Goal: Task Accomplishment & Management: Manage account settings

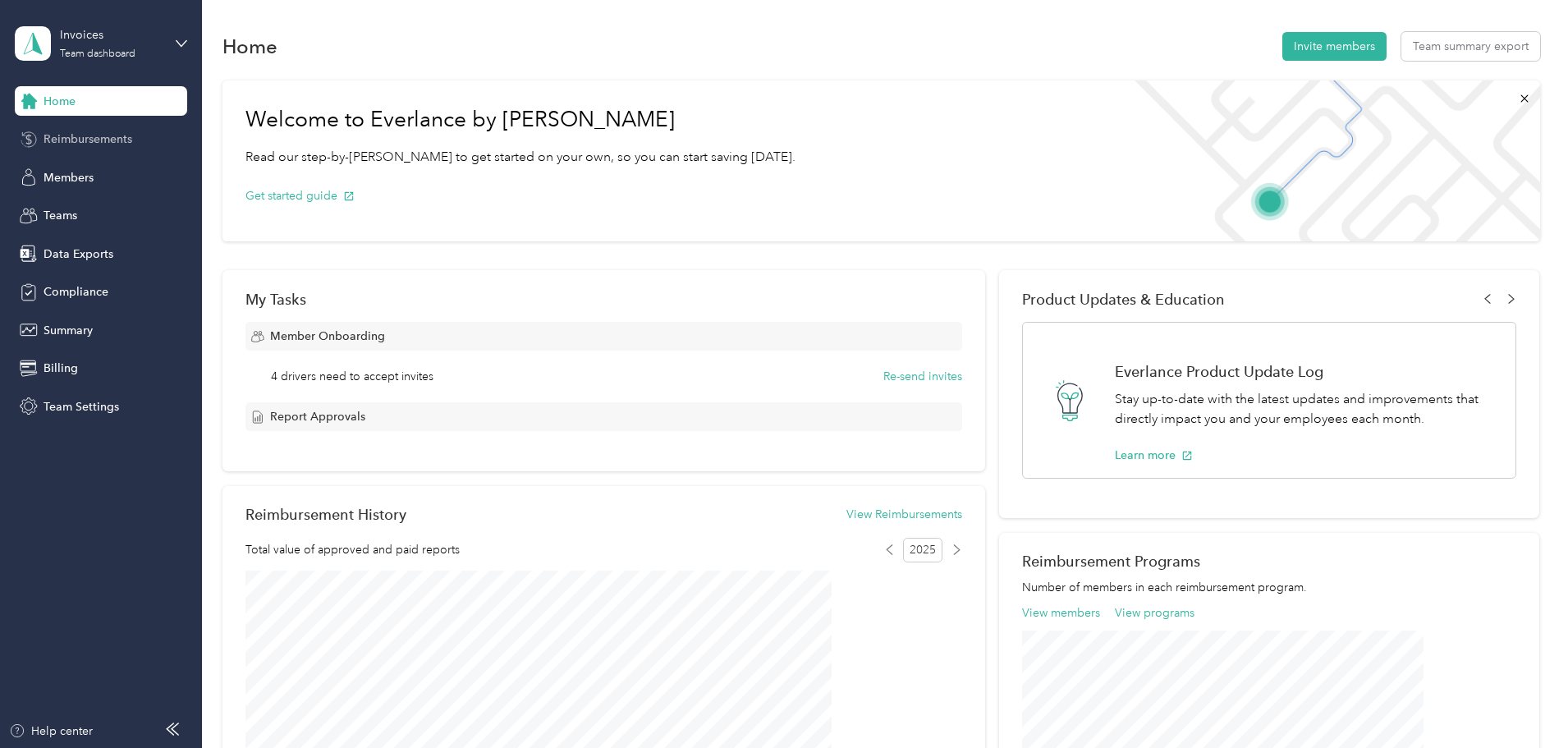
click at [66, 137] on span "Reimbursements" at bounding box center [88, 139] width 89 height 18
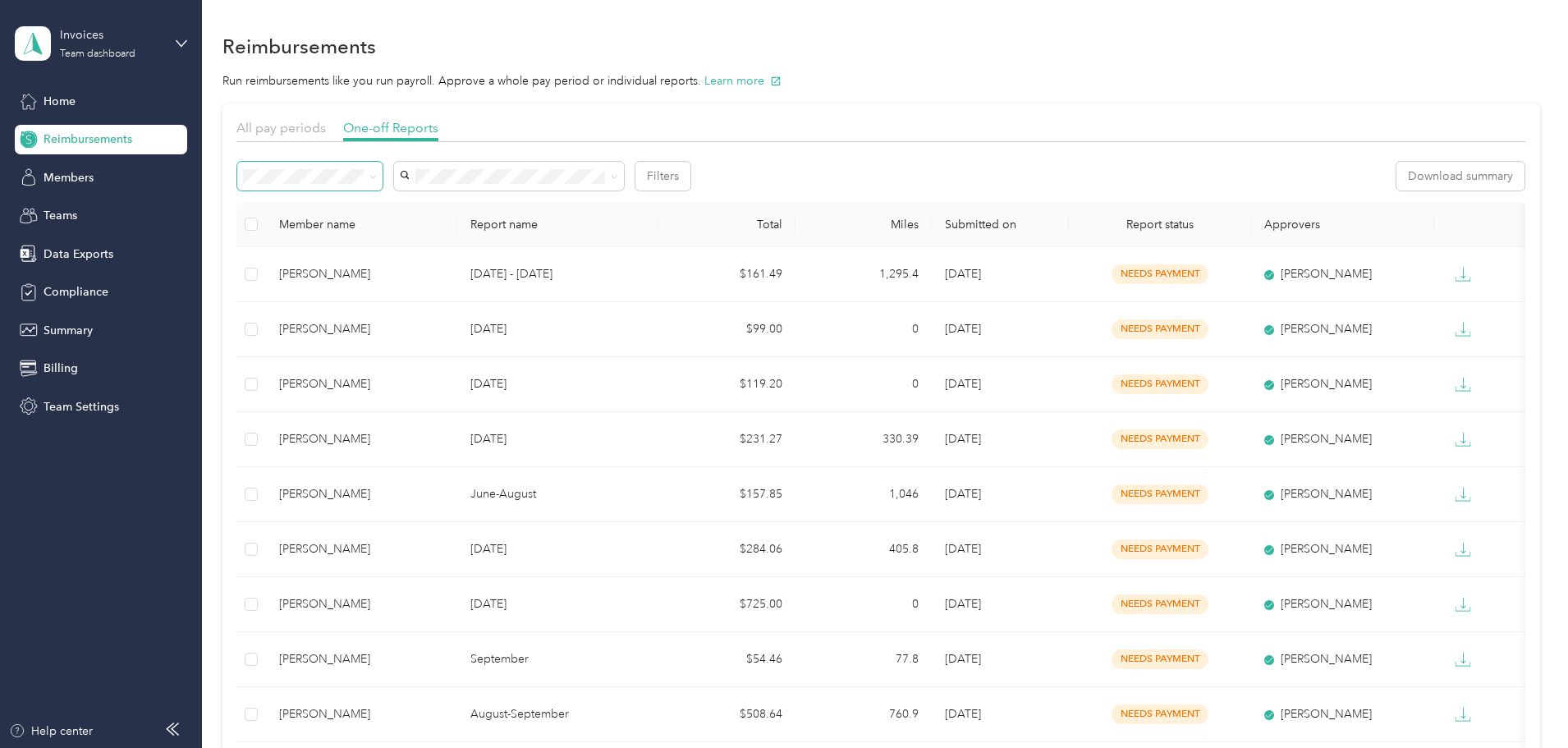
click at [377, 179] on icon at bounding box center [373, 177] width 7 height 7
click at [419, 231] on span "Needs approval" at bounding box center [401, 235] width 84 height 14
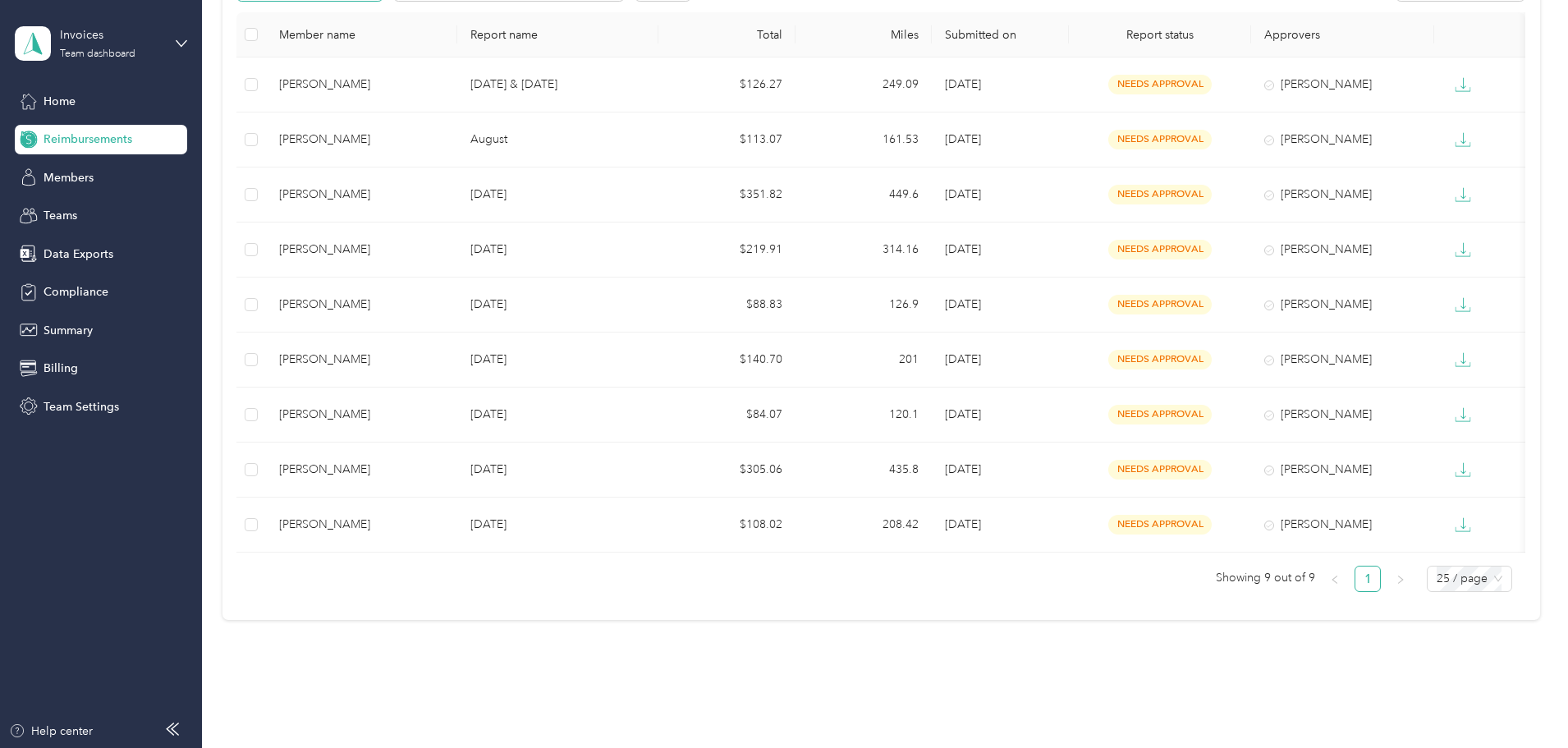
scroll to position [161, 0]
